Goal: Transaction & Acquisition: Purchase product/service

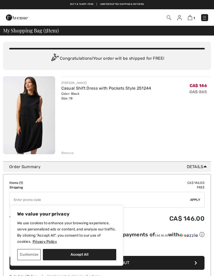
click at [71, 155] on div "Remove" at bounding box center [67, 152] width 13 height 5
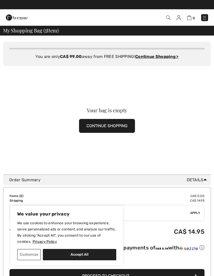
click at [206, 19] on img at bounding box center [204, 17] width 5 height 5
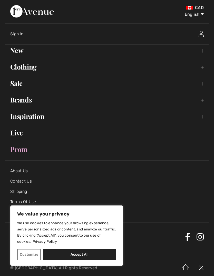
click at [35, 69] on link "Clothing Toggle submenu" at bounding box center [107, 66] width 204 height 11
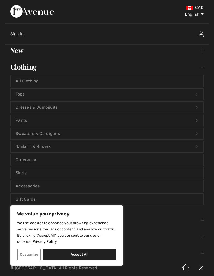
click at [31, 97] on link "Tops Open submenu" at bounding box center [107, 93] width 193 height 11
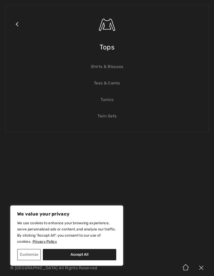
click at [111, 72] on link "Shirts & Blouses" at bounding box center [107, 66] width 193 height 11
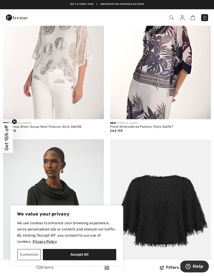
scroll to position [451, 0]
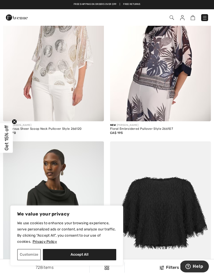
click at [72, 257] on button "Accept All" at bounding box center [80, 254] width 74 height 11
checkbox input "true"
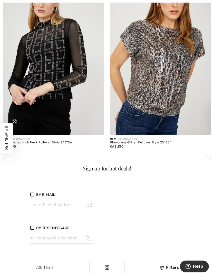
click at [199, 185] on div "Sign up for hot deals! By E-mail I consent to the collection and use of my pers…" at bounding box center [107, 219] width 208 height 129
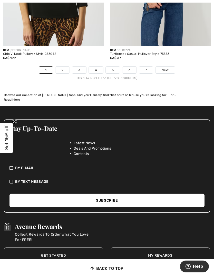
scroll to position [3336, 0]
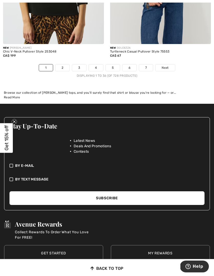
click at [62, 65] on link "2" at bounding box center [63, 67] width 14 height 7
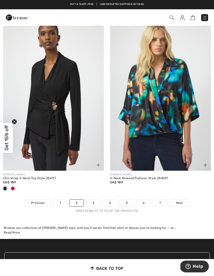
scroll to position [3203, 0]
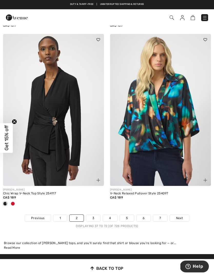
click at [94, 214] on link "3" at bounding box center [93, 217] width 14 height 7
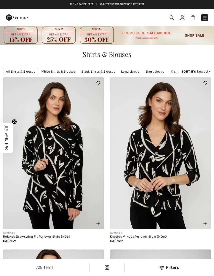
checkbox input "true"
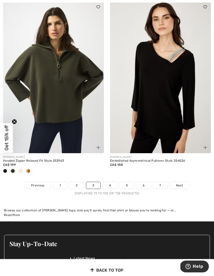
scroll to position [3210, 0]
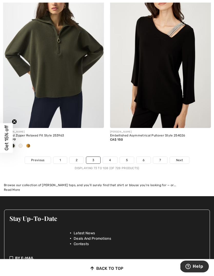
click at [110, 157] on link "4" at bounding box center [110, 160] width 14 height 7
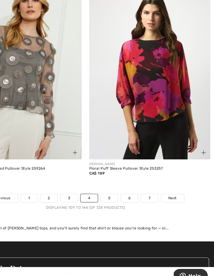
scroll to position [3195, 0]
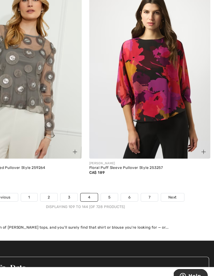
click at [120, 197] on link "5" at bounding box center [127, 200] width 14 height 7
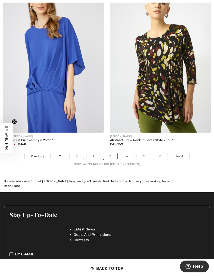
scroll to position [3241, 0]
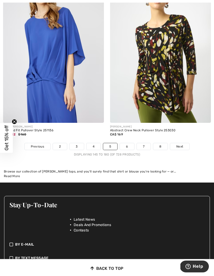
click at [125, 145] on link "6" at bounding box center [127, 146] width 14 height 7
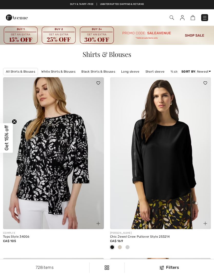
checkbox input "true"
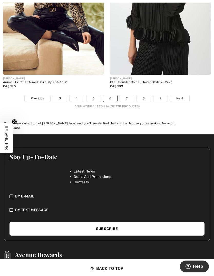
scroll to position [3310, 0]
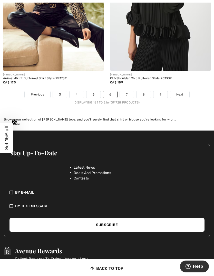
click at [129, 93] on link "7" at bounding box center [127, 94] width 14 height 7
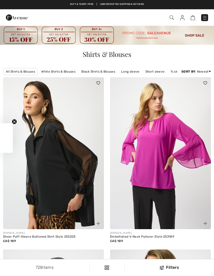
checkbox input "true"
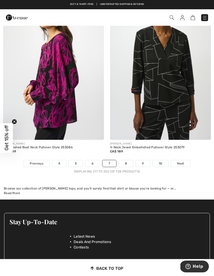
scroll to position [3192, 0]
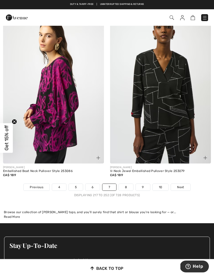
click at [126, 186] on link "8" at bounding box center [126, 187] width 14 height 7
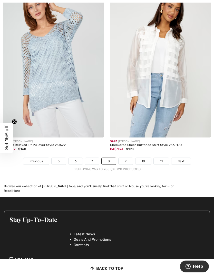
scroll to position [3218, 0]
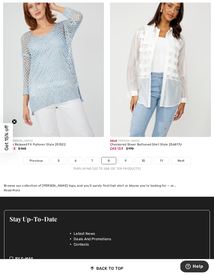
click at [127, 157] on link "9" at bounding box center [126, 160] width 14 height 7
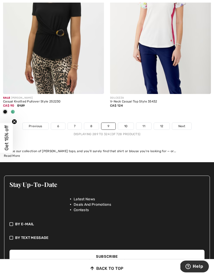
scroll to position [3275, 0]
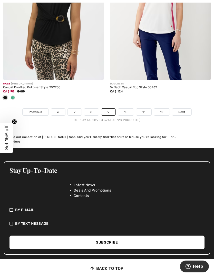
click at [126, 111] on link "10" at bounding box center [126, 111] width 16 height 7
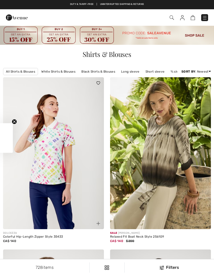
checkbox input "true"
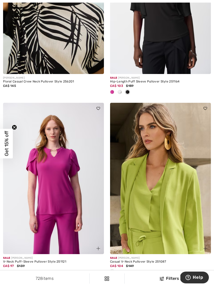
scroll to position [2938, 0]
